Goal: Transaction & Acquisition: Purchase product/service

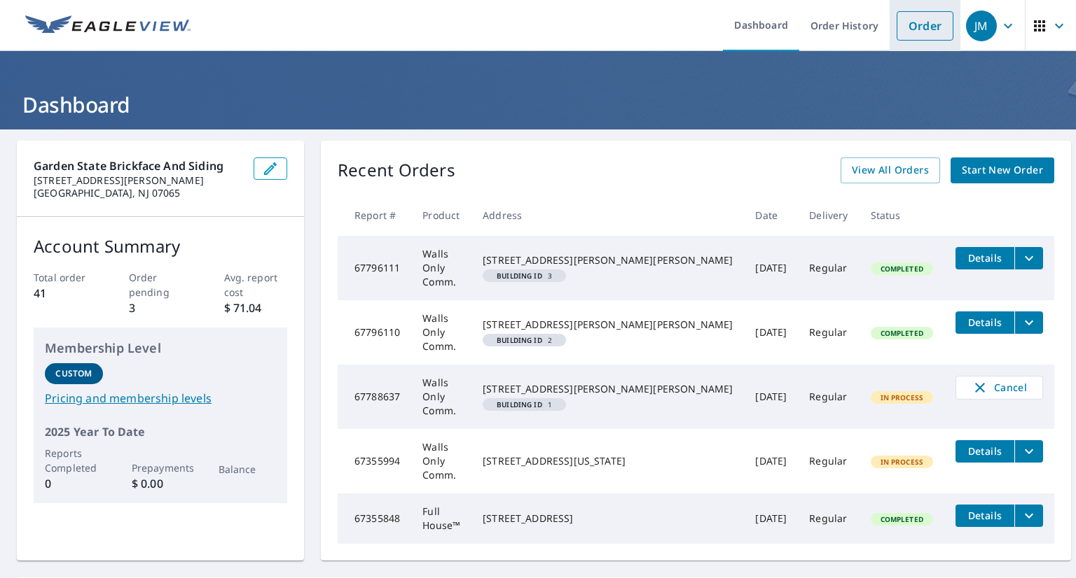
click at [920, 29] on link "Order" at bounding box center [924, 25] width 57 height 29
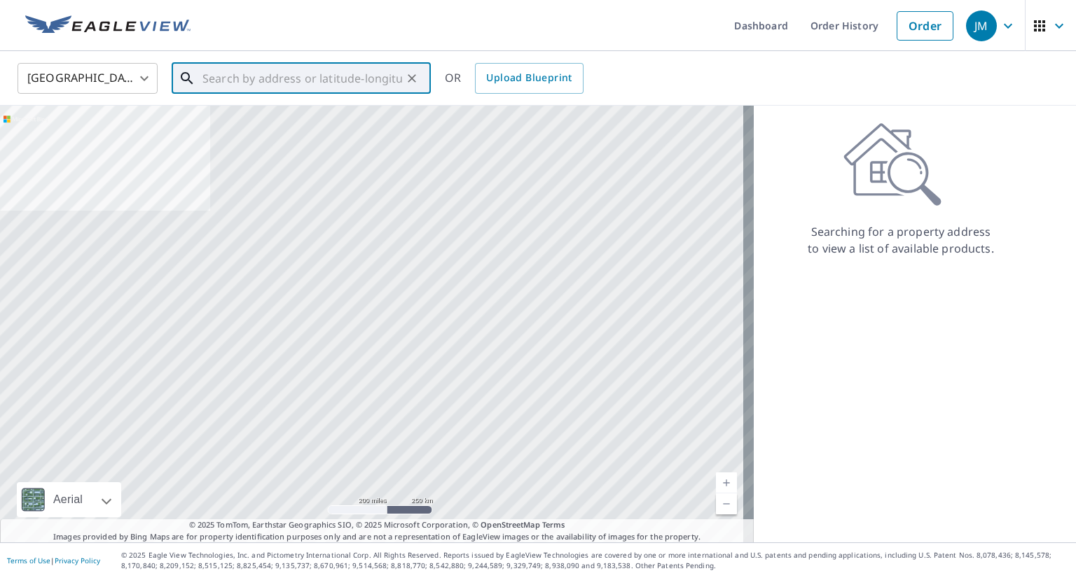
click at [304, 76] on input "text" at bounding box center [302, 78] width 200 height 39
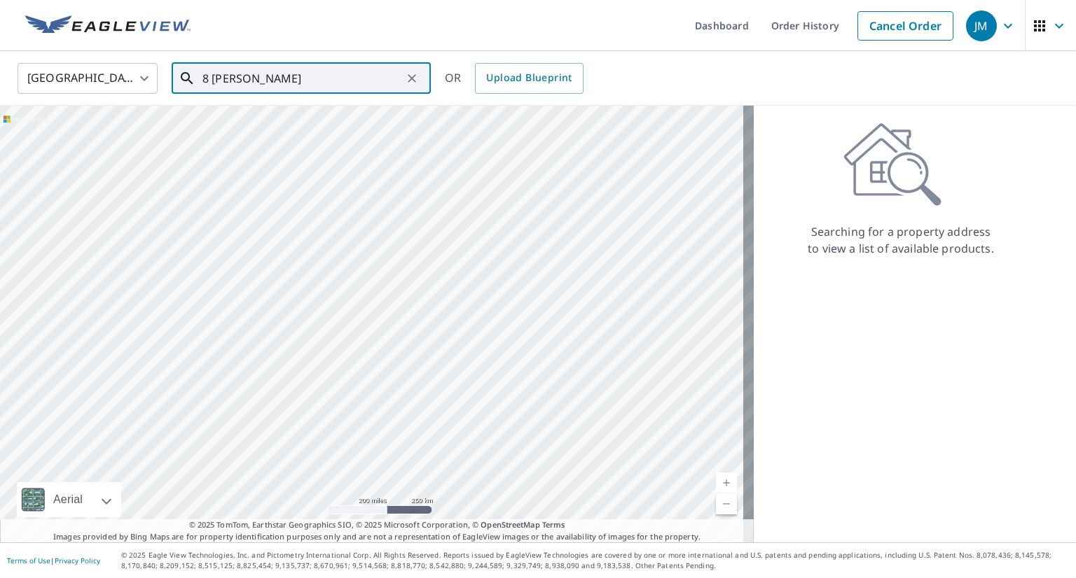
click at [319, 83] on input "8 [PERSON_NAME]" at bounding box center [302, 78] width 200 height 39
click at [281, 122] on span "[STREET_ADDRESS][PERSON_NAME]" at bounding box center [310, 119] width 220 height 17
type input "[STREET_ADDRESS][PERSON_NAME][PERSON_NAME]"
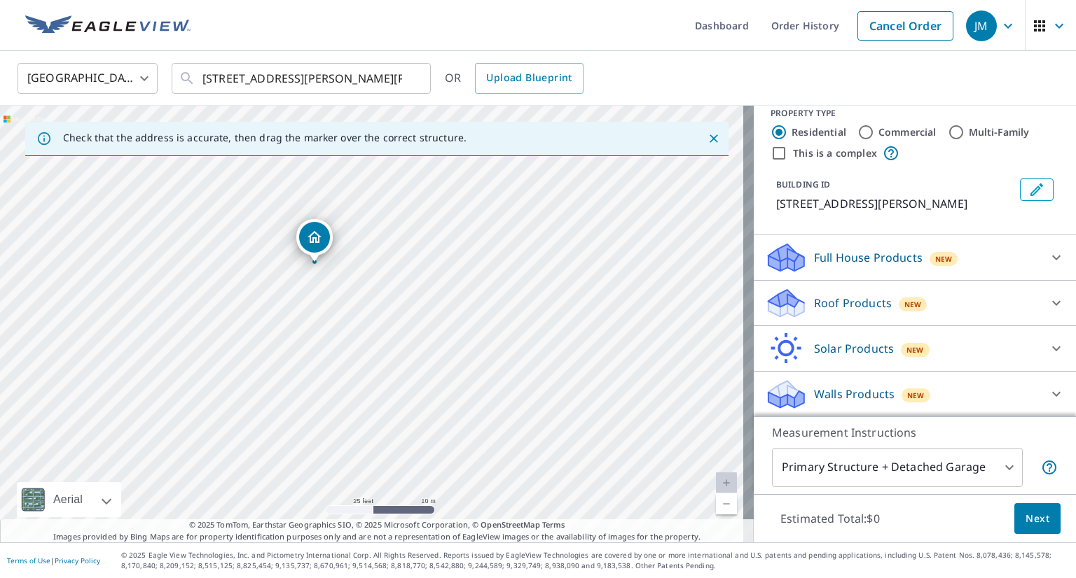
scroll to position [15, 0]
click at [1039, 393] on div at bounding box center [1056, 395] width 34 height 34
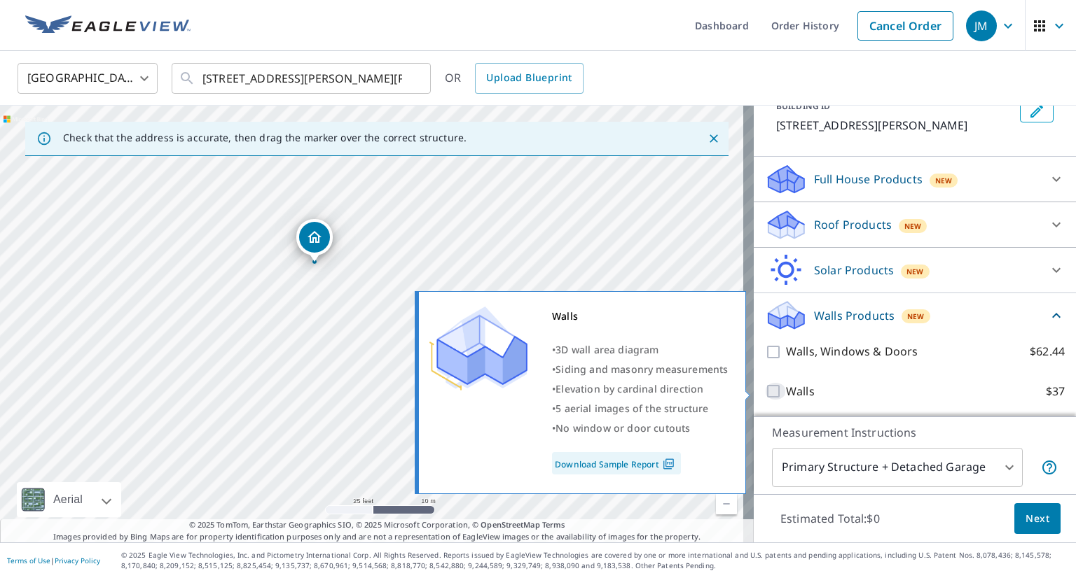
click at [765, 391] on input "Walls $37" at bounding box center [775, 391] width 21 height 17
checkbox input "true"
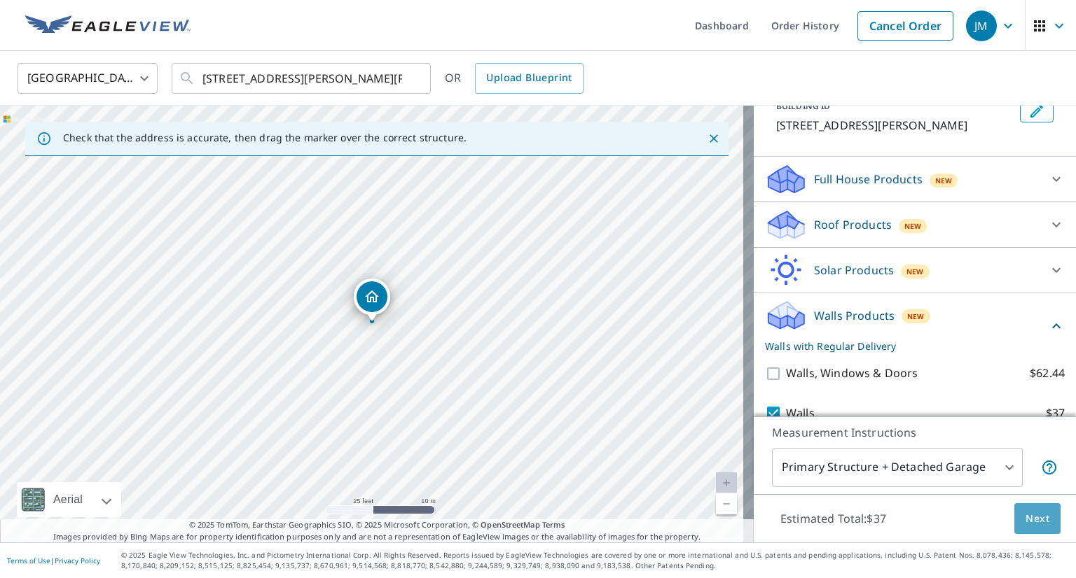
click at [1025, 519] on span "Next" at bounding box center [1037, 519] width 24 height 18
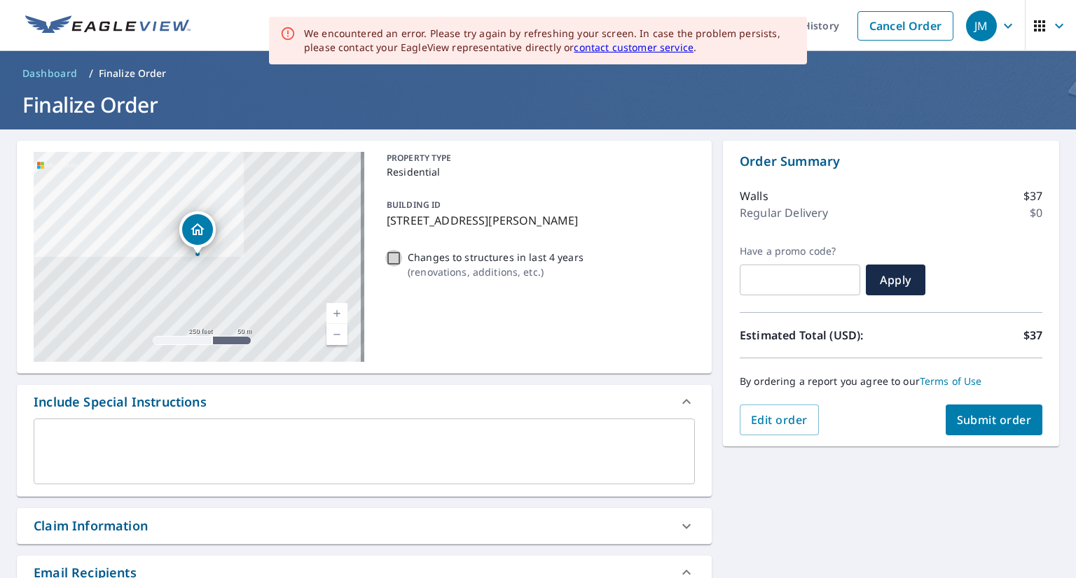
click at [389, 257] on input "Changes to structures in last 4 years ( renovations, additions, etc. )" at bounding box center [393, 258] width 17 height 17
checkbox input "true"
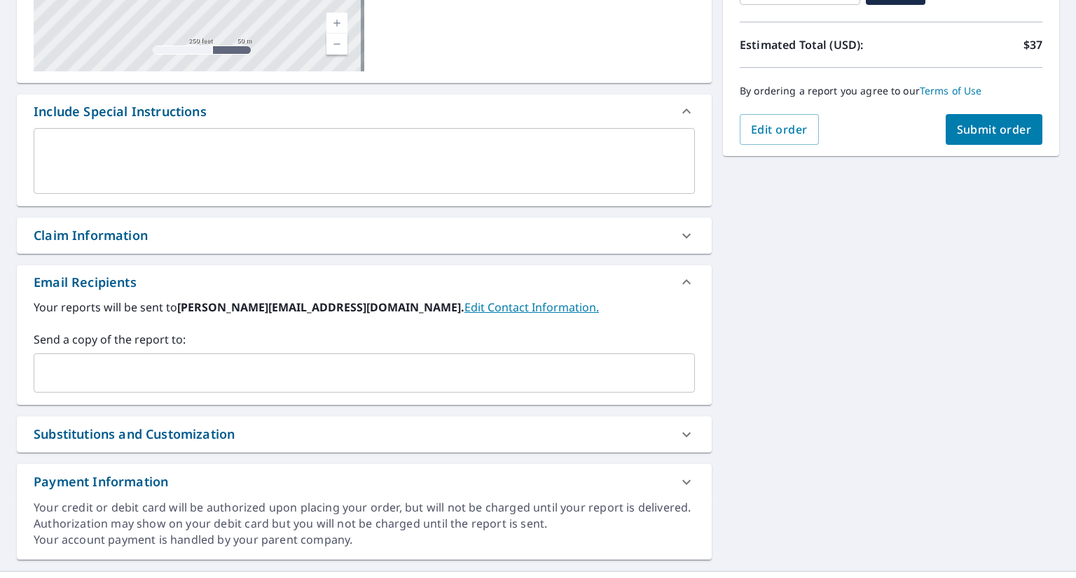
scroll to position [291, 0]
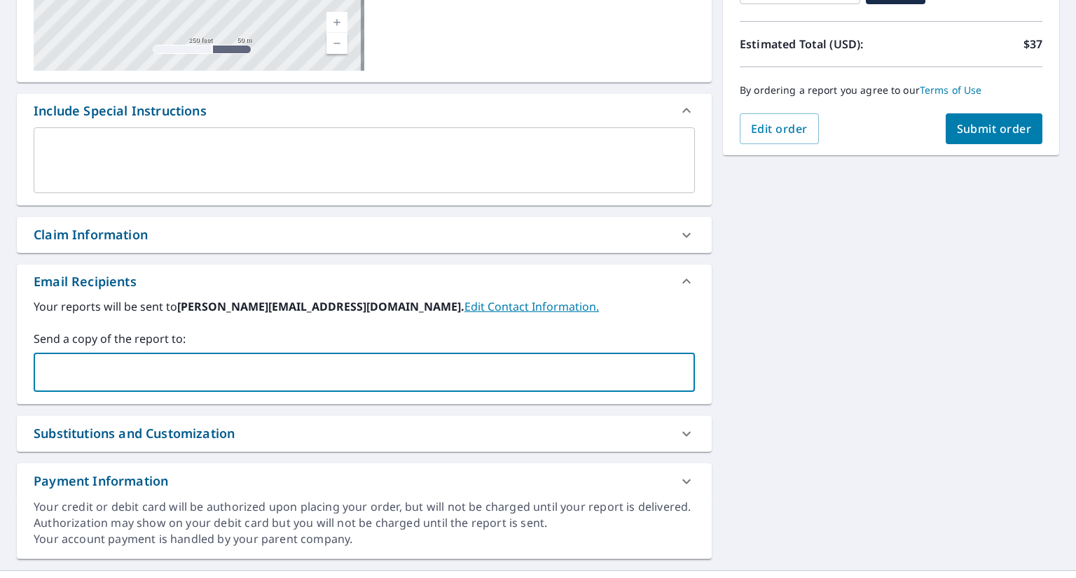
click at [412, 377] on input "text" at bounding box center [353, 372] width 627 height 27
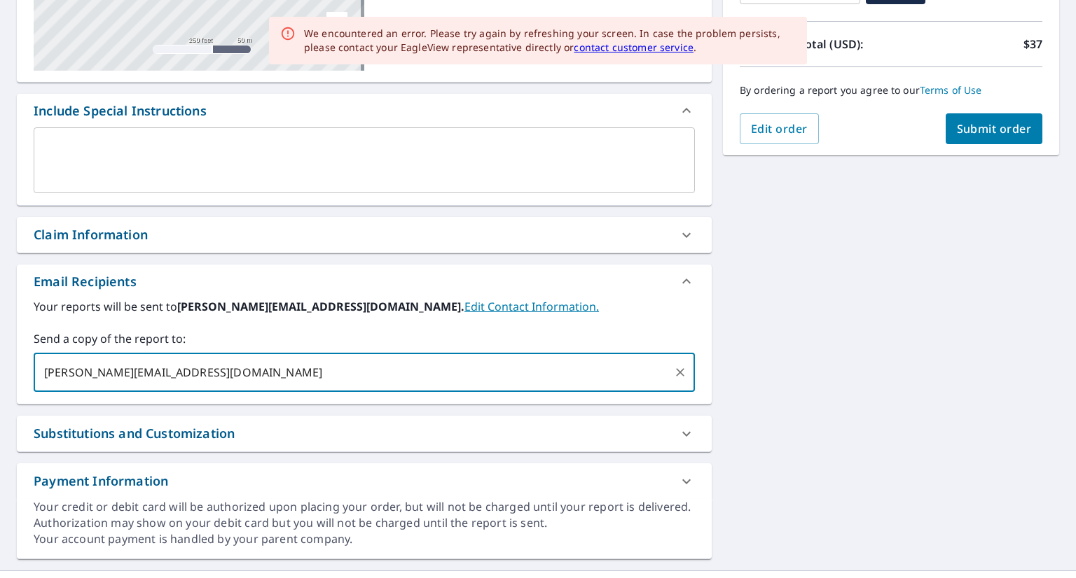
type input "[PERSON_NAME][EMAIL_ADDRESS][DOMAIN_NAME]"
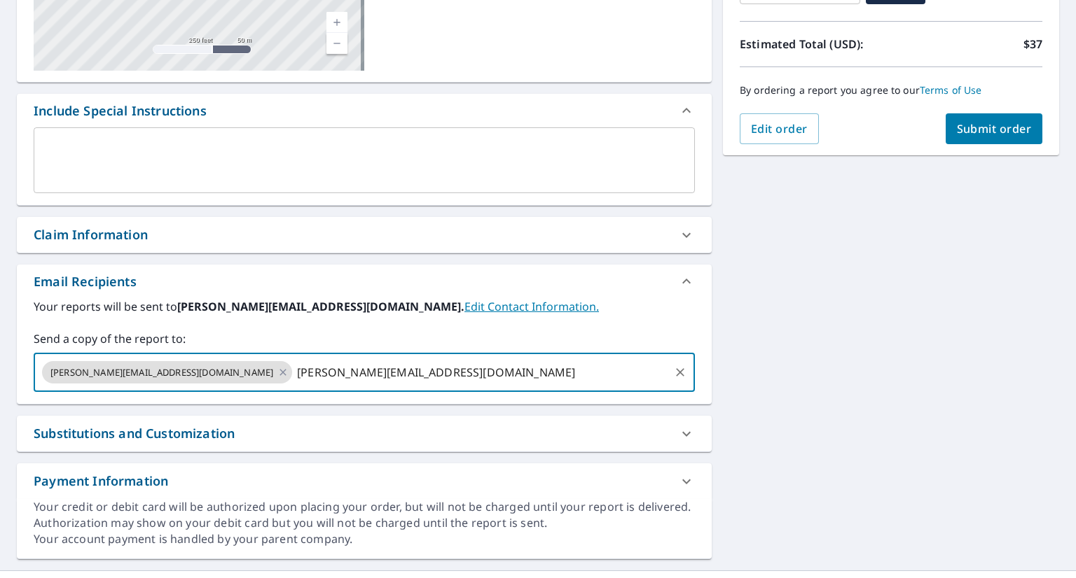
type input "[PERSON_NAME][EMAIL_ADDRESS][DOMAIN_NAME]"
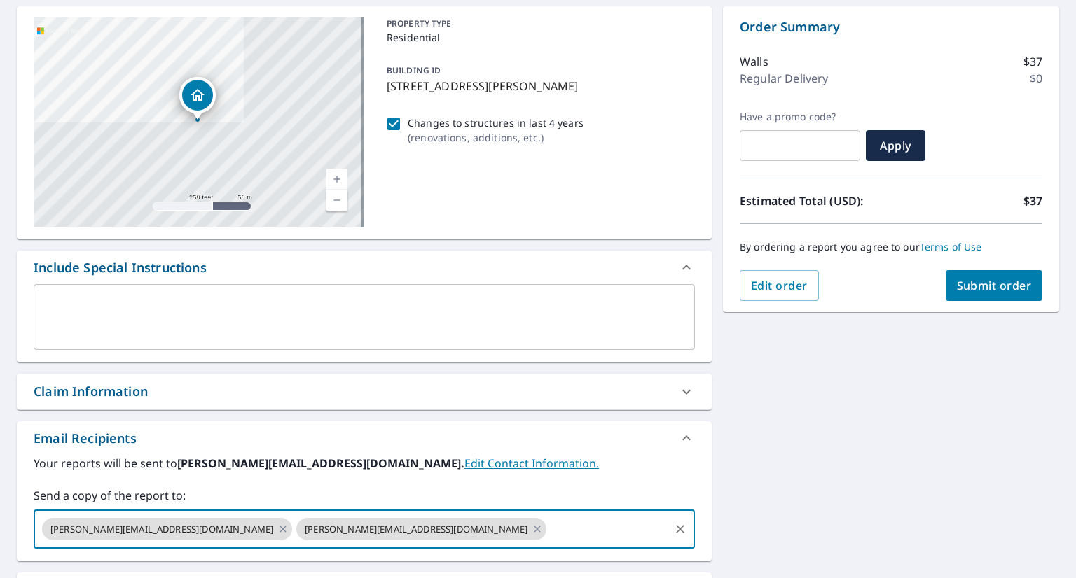
scroll to position [134, 0]
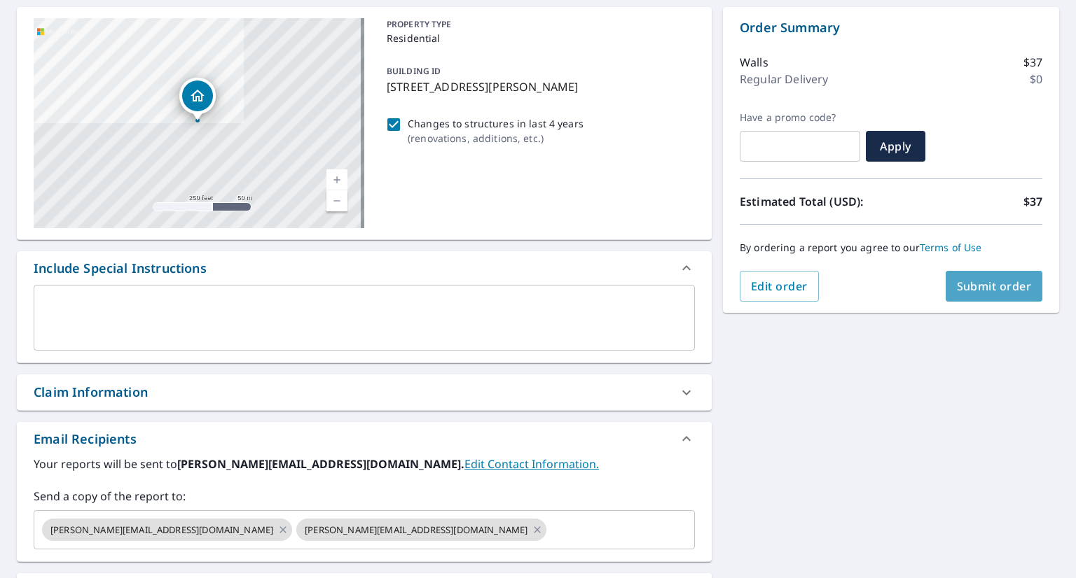
click at [957, 286] on span "Submit order" at bounding box center [993, 286] width 75 height 15
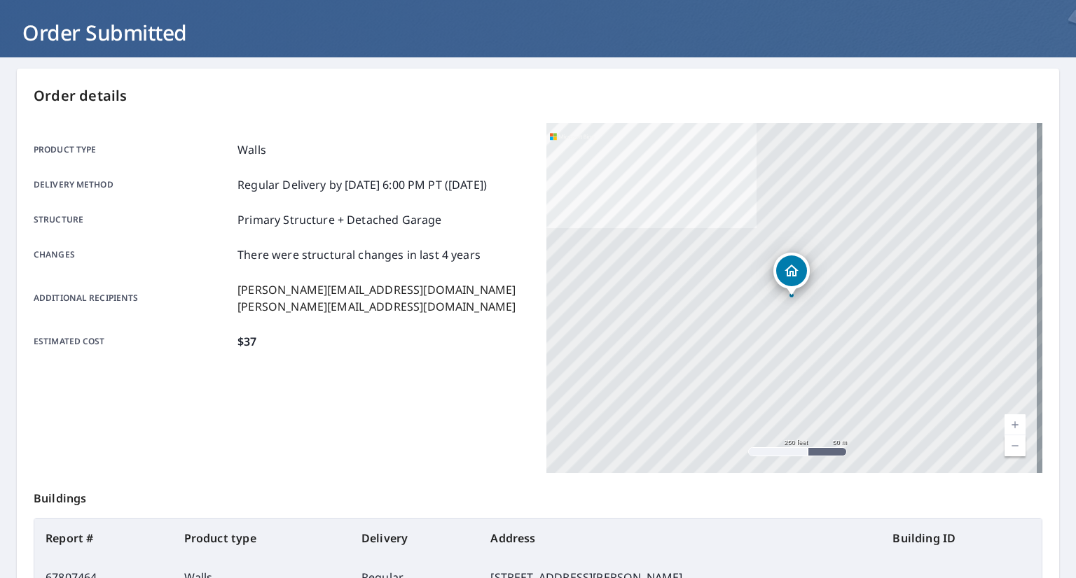
scroll to position [83, 0]
